Goal: Task Accomplishment & Management: Use online tool/utility

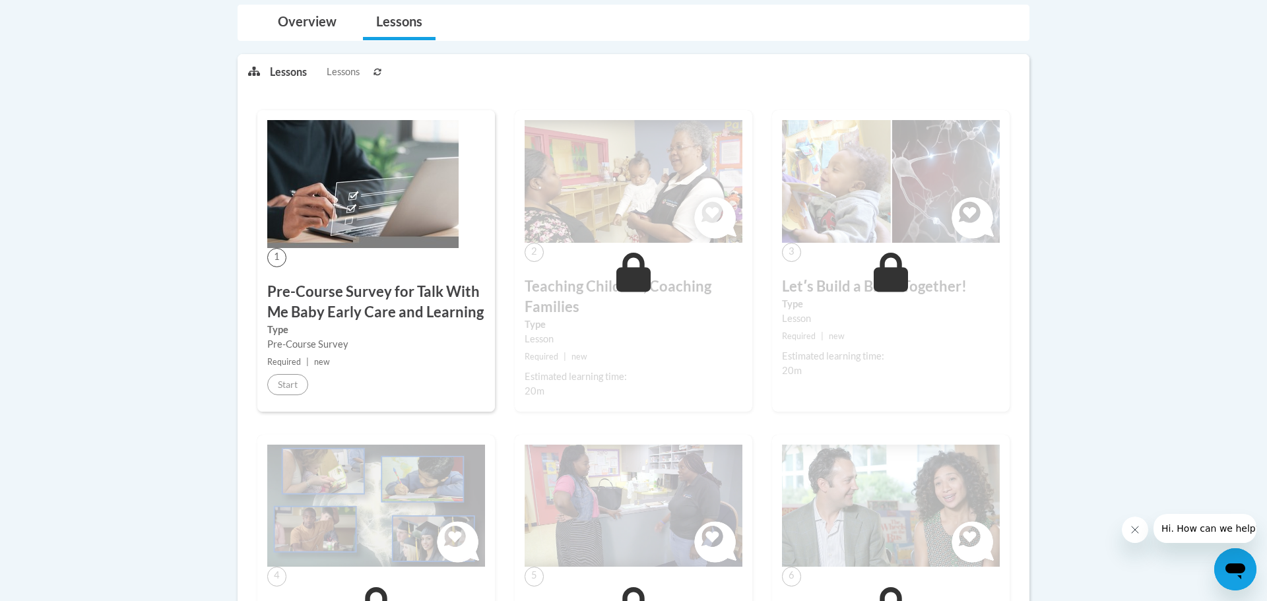
scroll to position [290, 0]
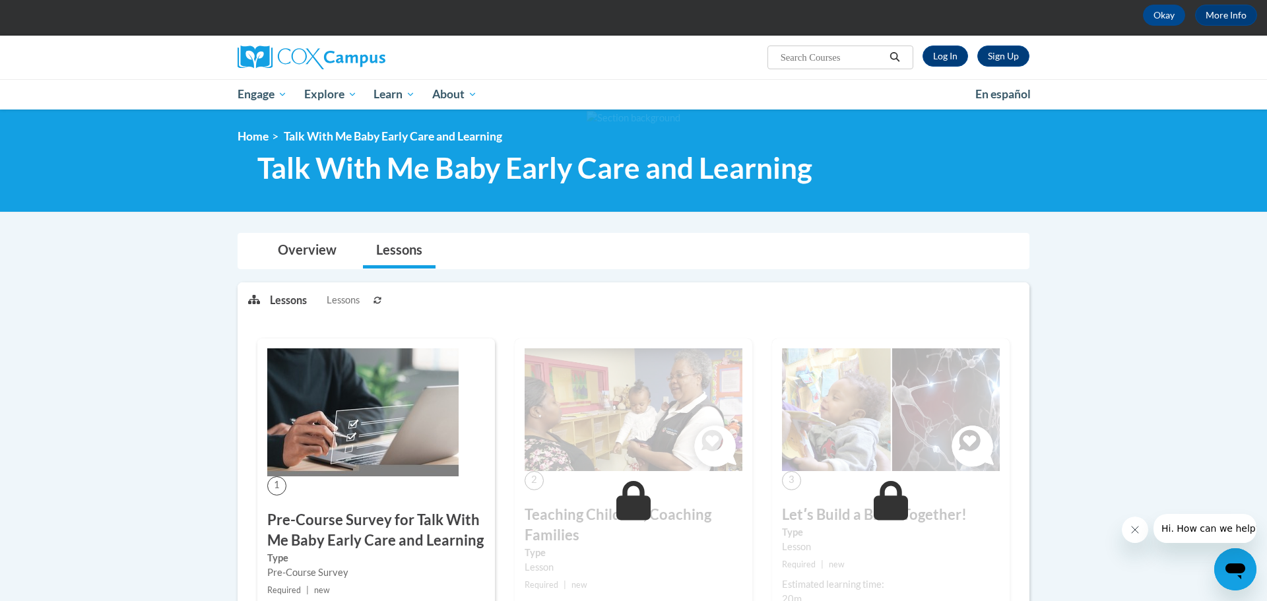
scroll to position [0, 0]
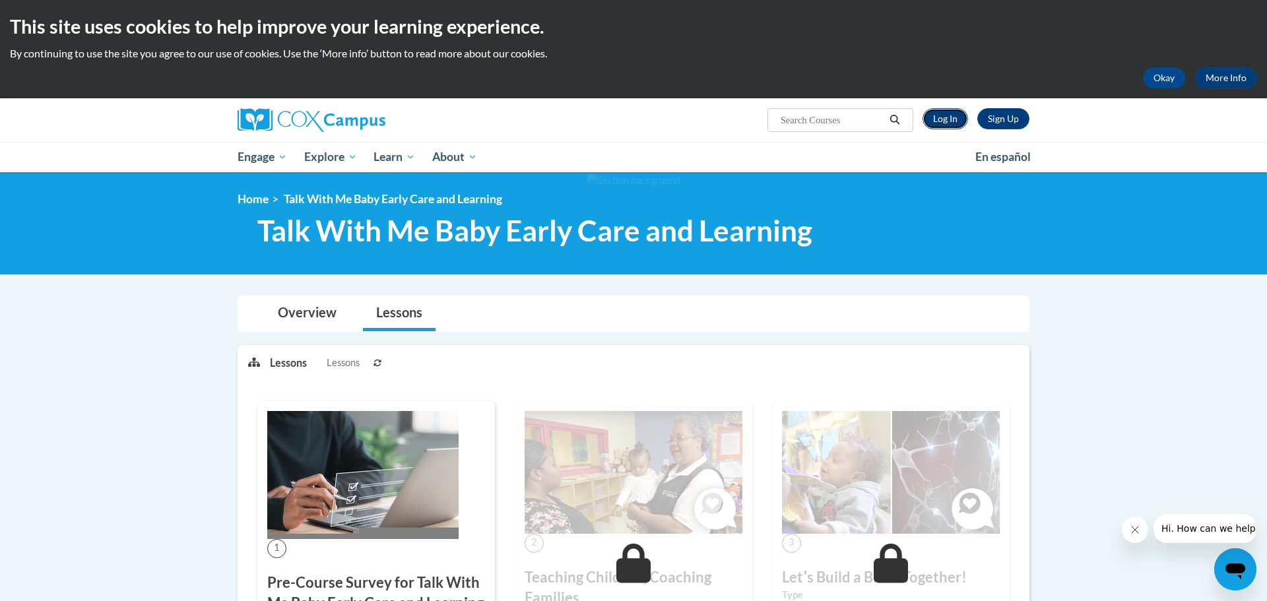
click at [936, 112] on link "Log In" at bounding box center [946, 118] width 46 height 21
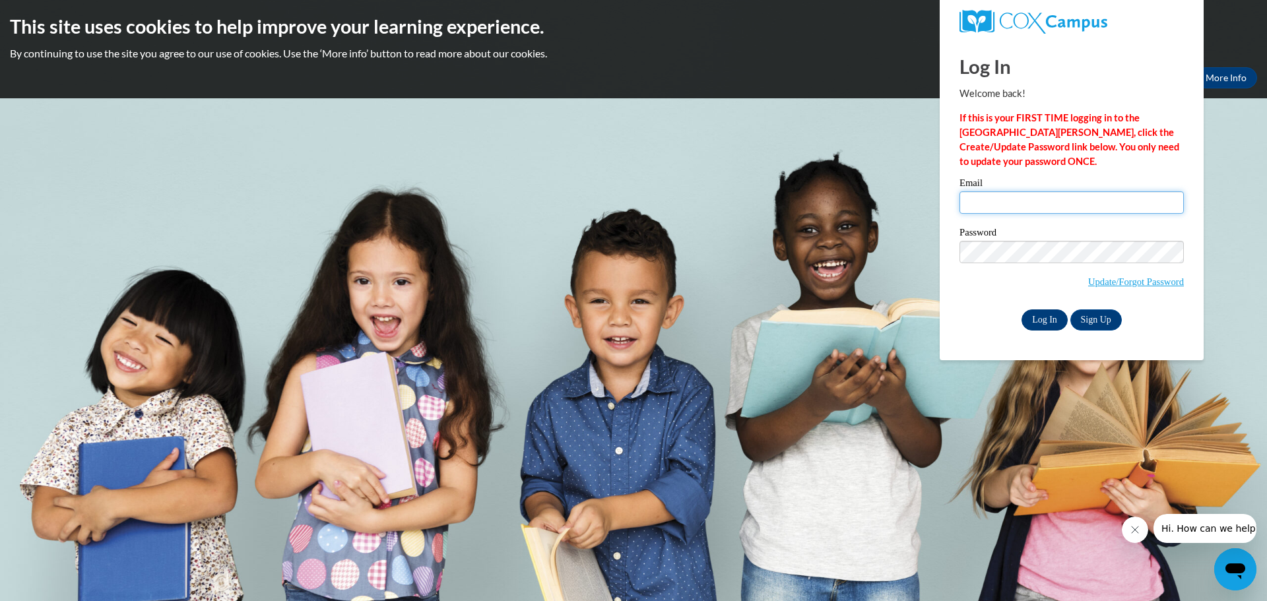
type input "ramonawise67@gmail.com"
click at [1048, 313] on input "Log In" at bounding box center [1045, 319] width 46 height 21
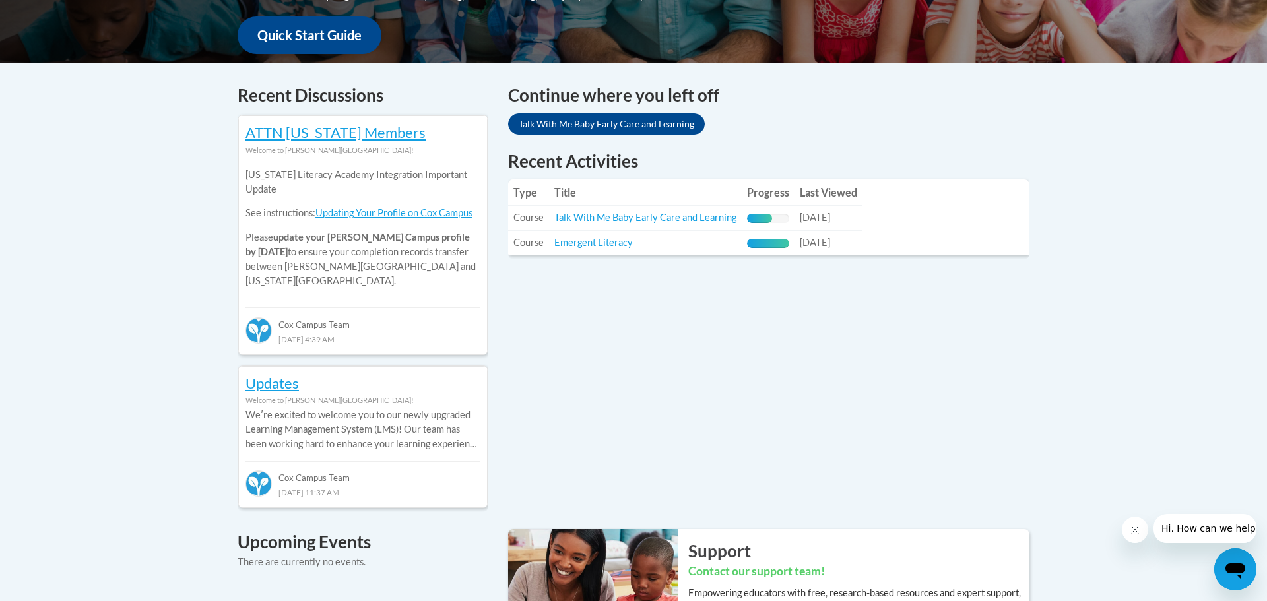
scroll to position [502, 0]
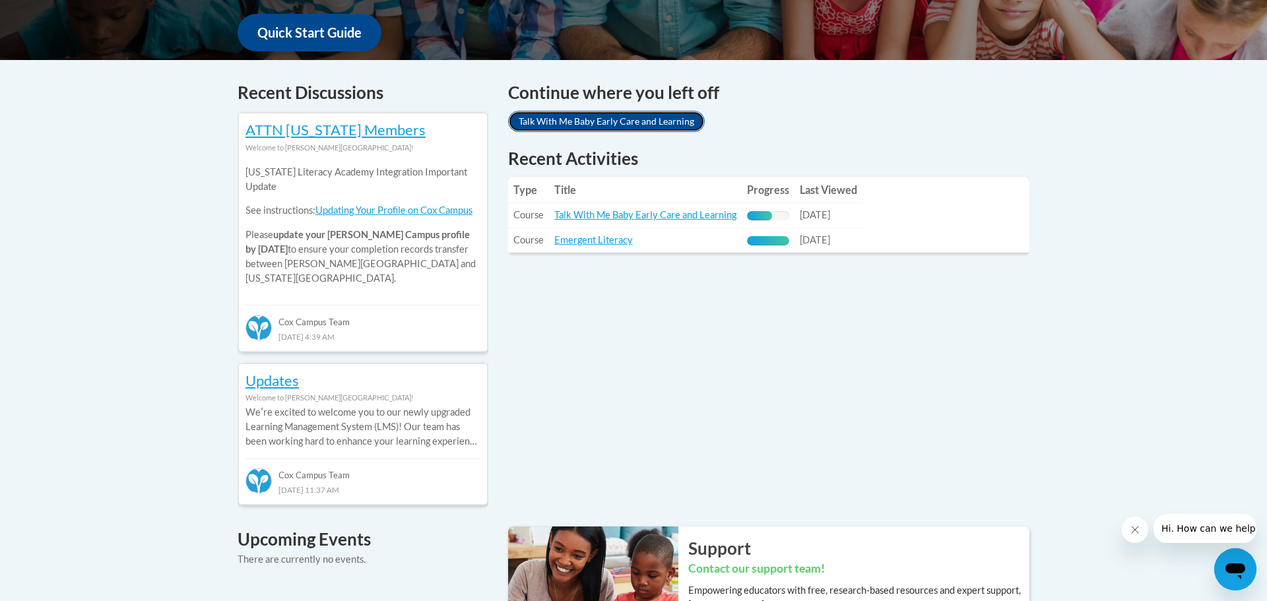
click at [641, 127] on link "Talk With Me Baby Early Care and Learning" at bounding box center [606, 121] width 197 height 21
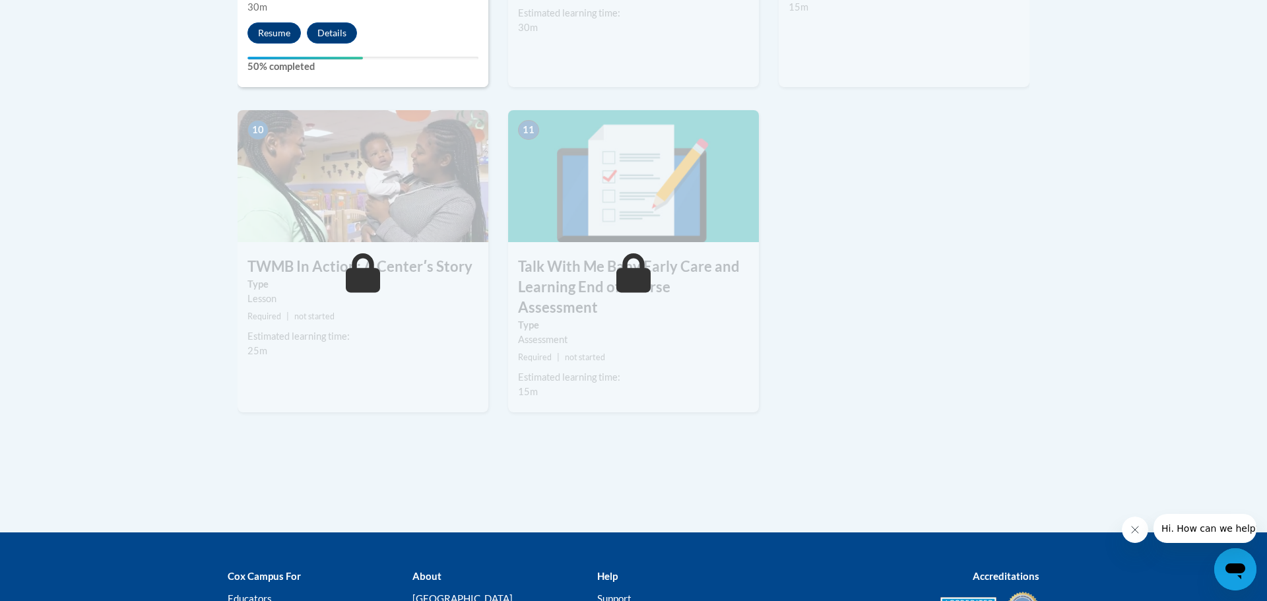
scroll to position [1399, 0]
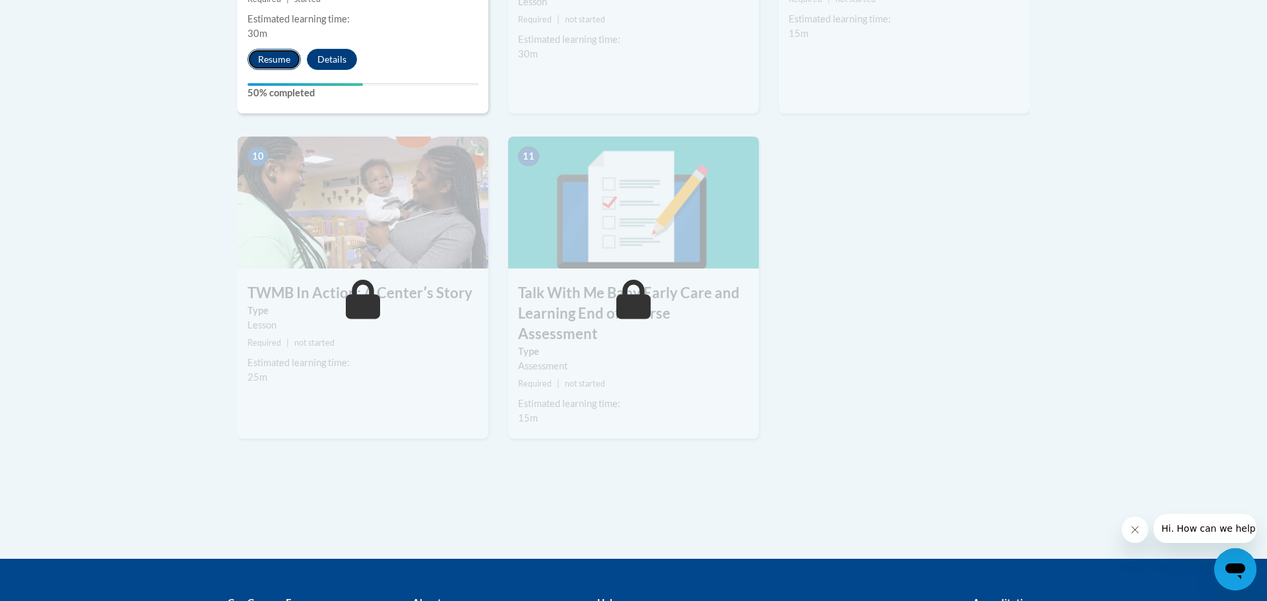
click at [269, 49] on button "Resume" at bounding box center [273, 59] width 53 height 21
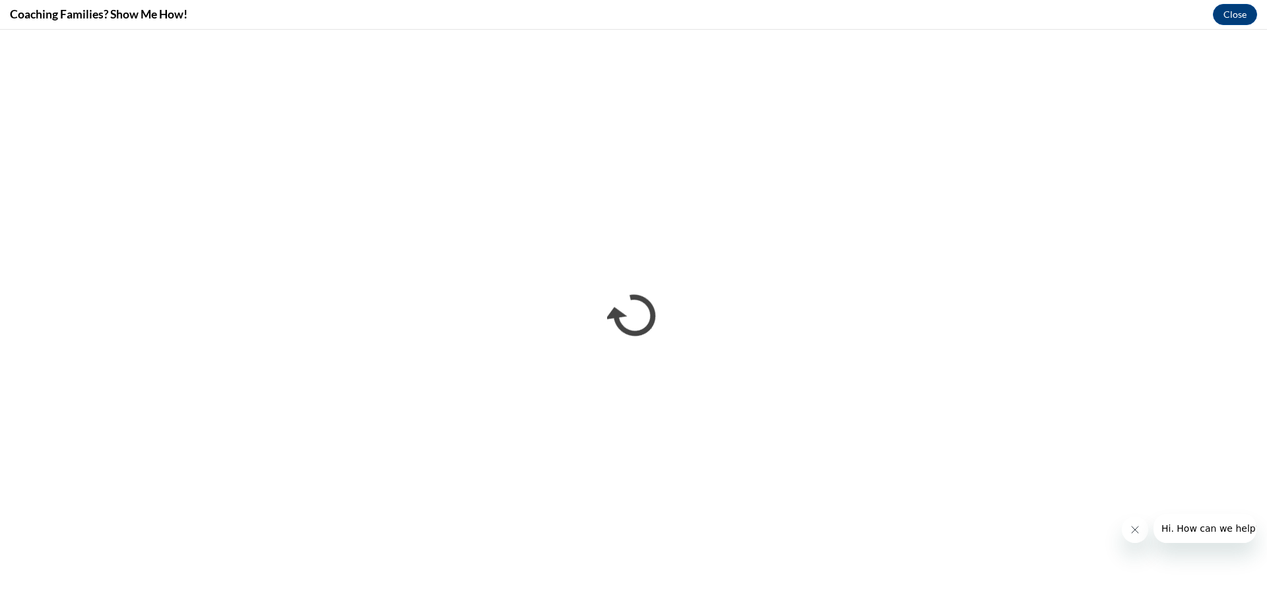
scroll to position [0, 0]
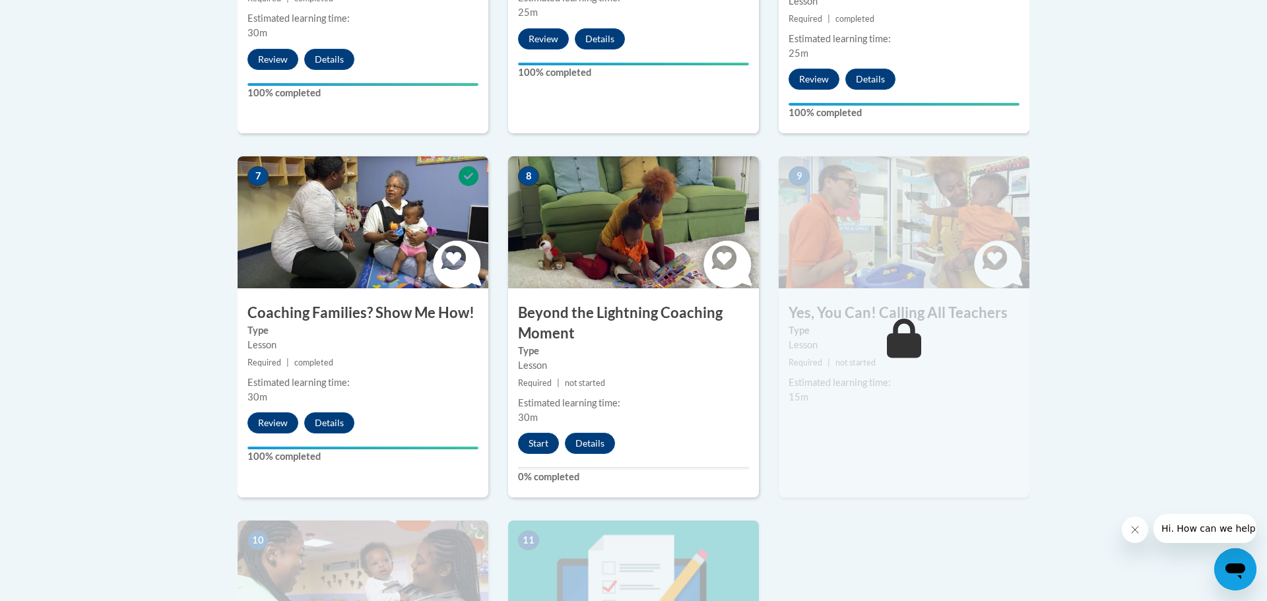
scroll to position [1056, 0]
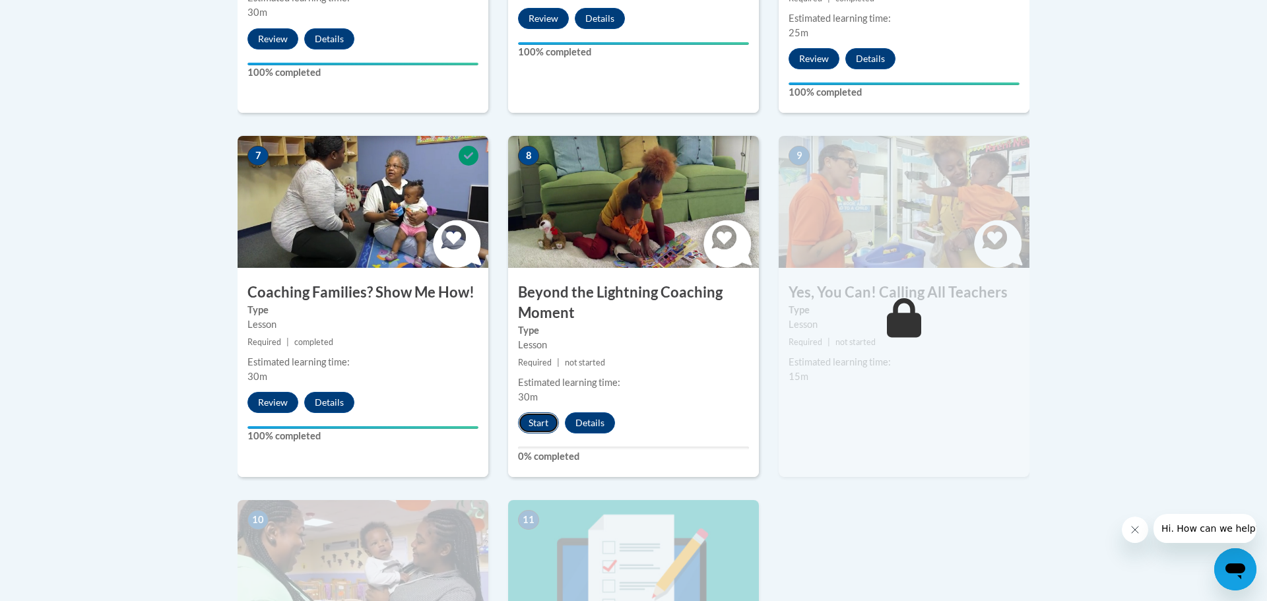
click at [533, 412] on button "Start" at bounding box center [538, 422] width 41 height 21
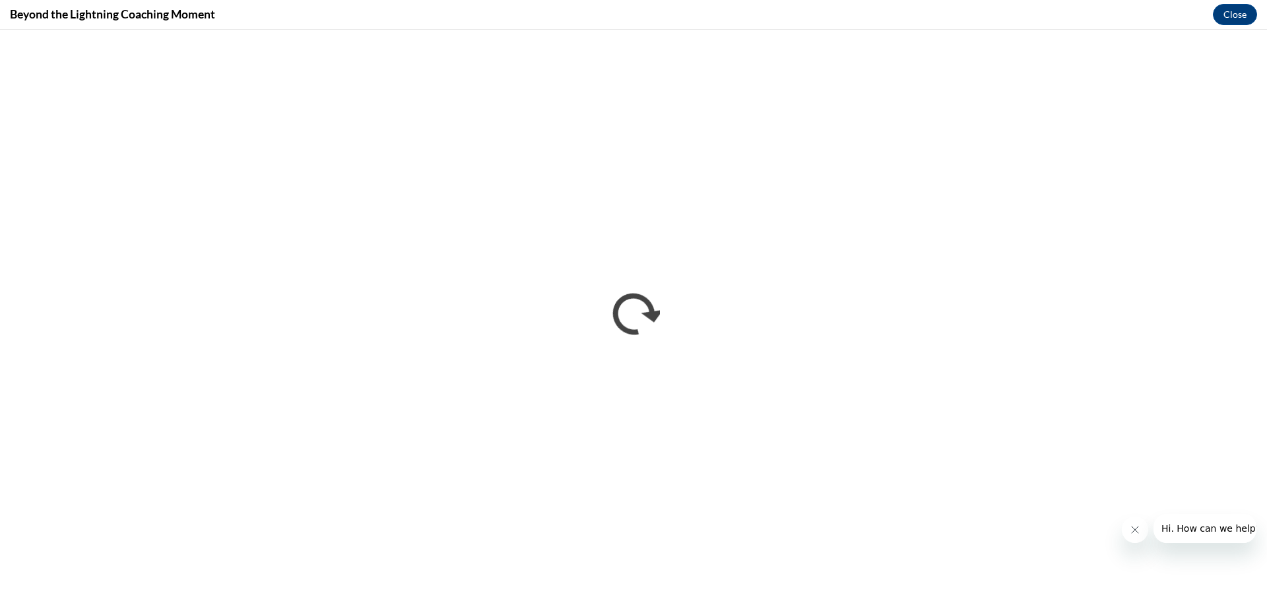
scroll to position [0, 0]
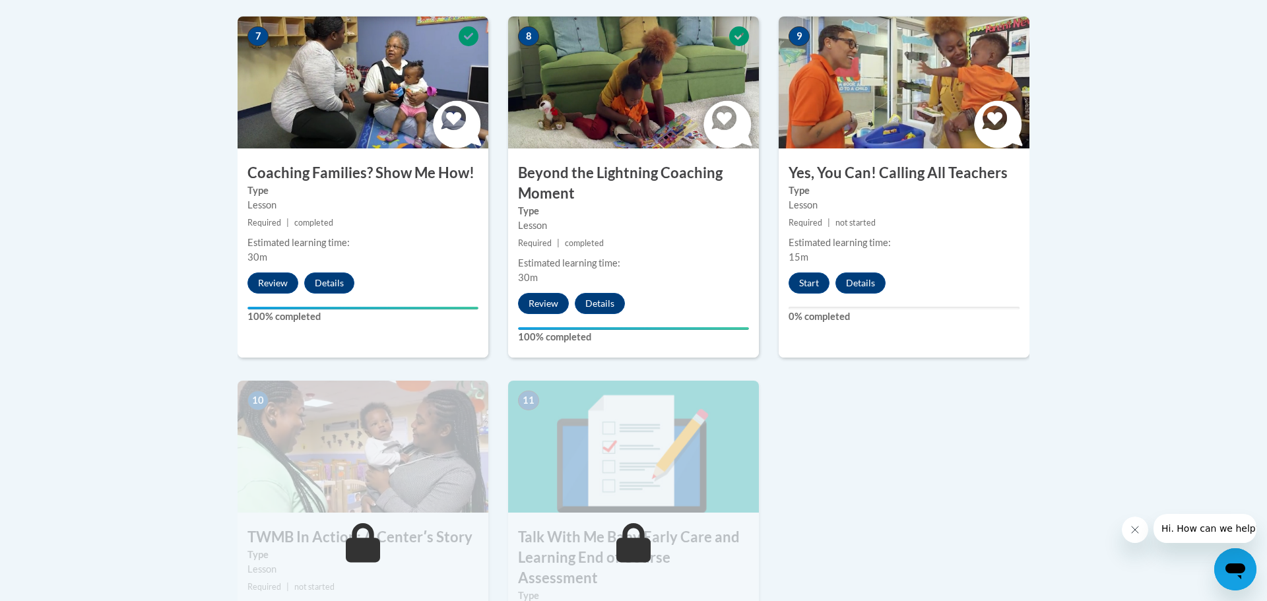
scroll to position [1188, 0]
